Goal: Check status: Check status

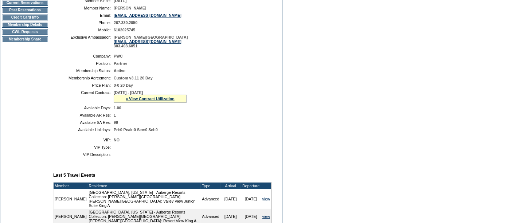
scroll to position [121, 0]
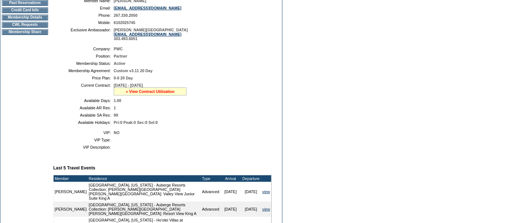
click at [144, 90] on link "» View Contract Utilization" at bounding box center [150, 91] width 49 height 4
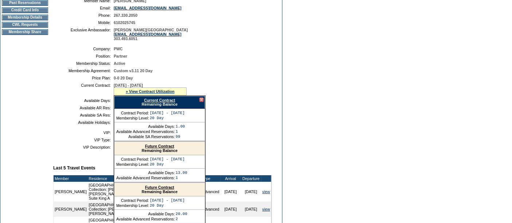
click at [146, 100] on link "Current Contract" at bounding box center [159, 100] width 31 height 4
click at [27, 75] on td "Dashboard Personal Info Business Info Address Info Web Access Notes Current Res…" at bounding box center [24, 142] width 49 height 386
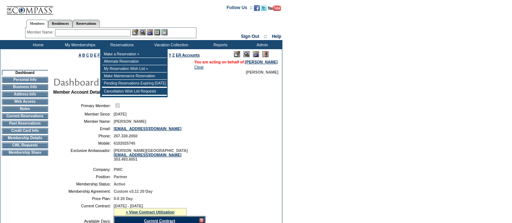
click at [95, 33] on input "text" at bounding box center [93, 32] width 76 height 7
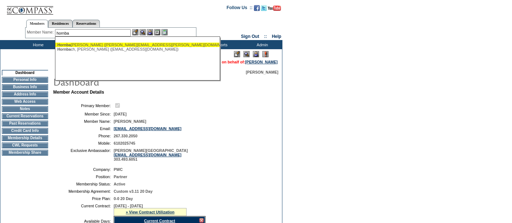
click at [92, 44] on div "Hornba ch, Matthew (matthew.hornbach@gmail.com)" at bounding box center [137, 45] width 160 height 4
type input "Hornbach, Matthew (matthew.hornbach@gmail.com)"
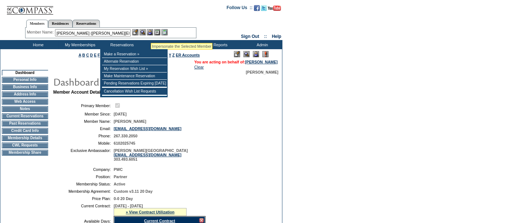
click at [152, 32] on img at bounding box center [150, 32] width 6 height 6
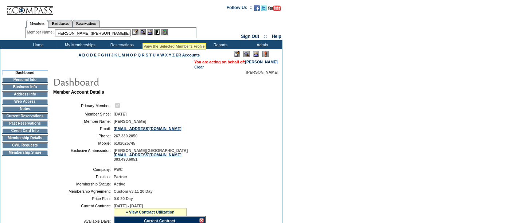
click at [144, 32] on img at bounding box center [143, 32] width 6 height 6
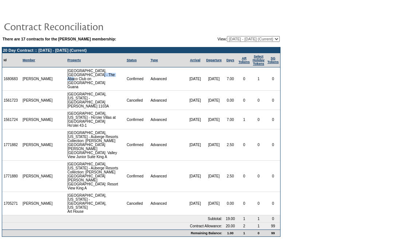
drag, startPoint x: 90, startPoint y: 78, endPoint x: 112, endPoint y: 76, distance: 22.0
click at [112, 76] on td "[GEOGRAPHIC_DATA], [GEOGRAPHIC_DATA] - The Abaco Club on Winding Bay Guana" at bounding box center [95, 78] width 59 height 23
click at [230, 39] on select "[DATE] - [DATE] [DATE] - [DATE] [DATE] - [DATE] [DATE] - [DATE] [DATE] - [DATE]…" at bounding box center [253, 39] width 53 height 6
select select "137353"
click at [227, 36] on select "[DATE] - [DATE] [DATE] - [DATE] [DATE] - [DATE] [DATE] - [DATE] [DATE] - [DATE]…" at bounding box center [253, 39] width 53 height 6
